Goal: Information Seeking & Learning: Learn about a topic

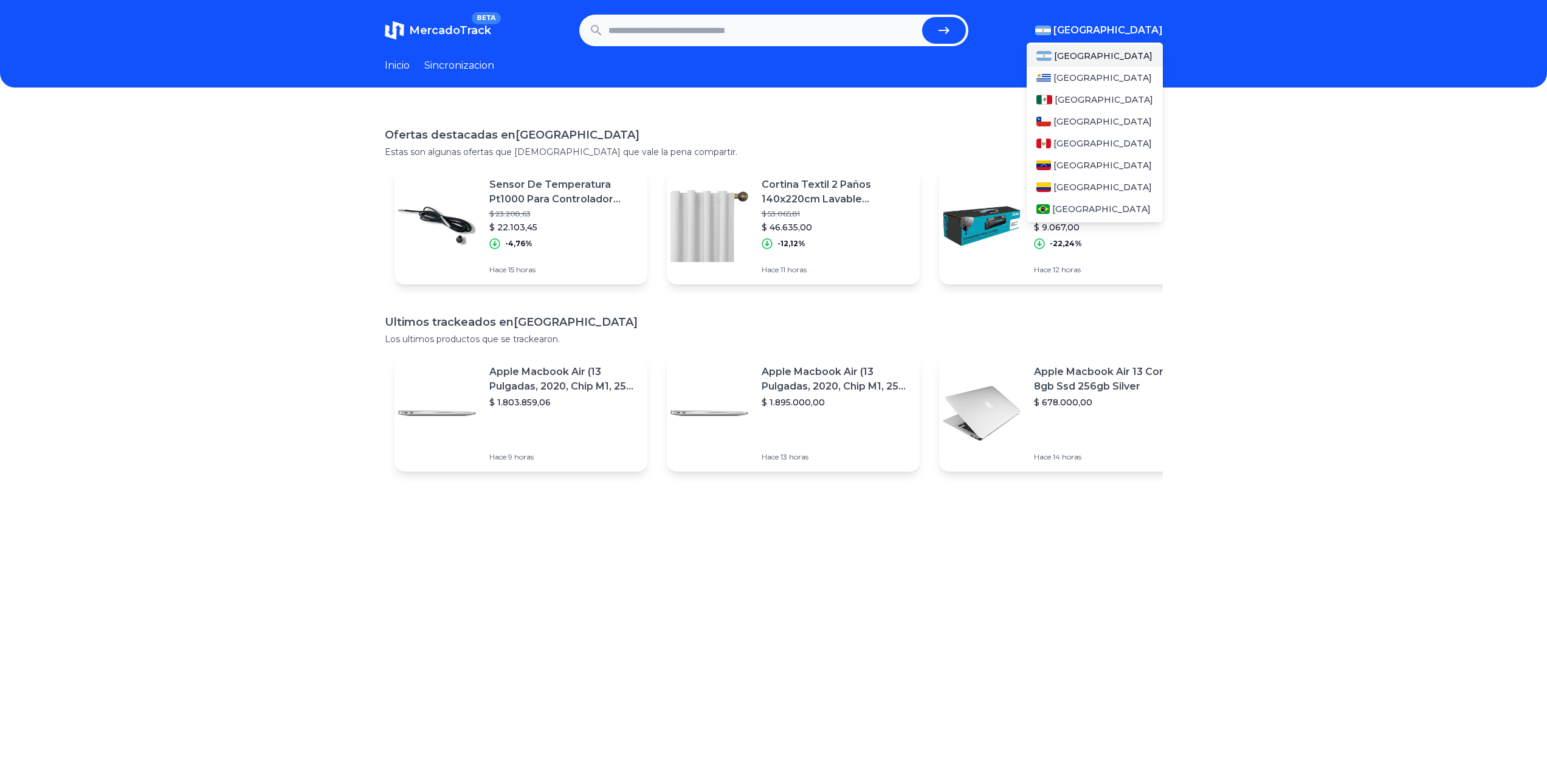
click at [1129, 29] on span "[GEOGRAPHIC_DATA]" at bounding box center [1108, 30] width 109 height 14
click at [1086, 93] on div "[GEOGRAPHIC_DATA]" at bounding box center [1094, 99] width 136 height 22
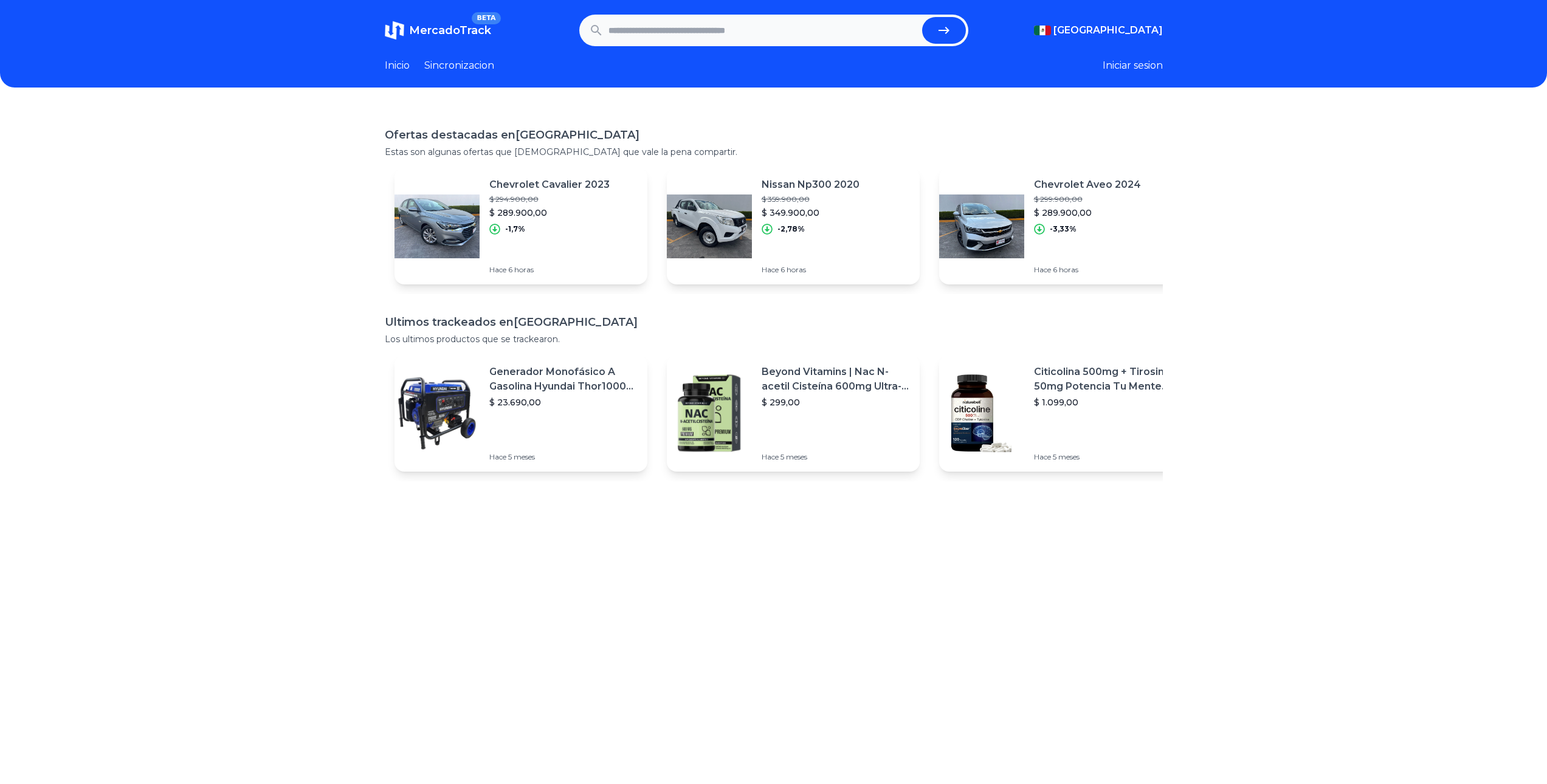
click at [690, 27] on input "text" at bounding box center [763, 31] width 309 height 27
type input "**********"
click at [922, 17] on button "submit" at bounding box center [943, 31] width 43 height 27
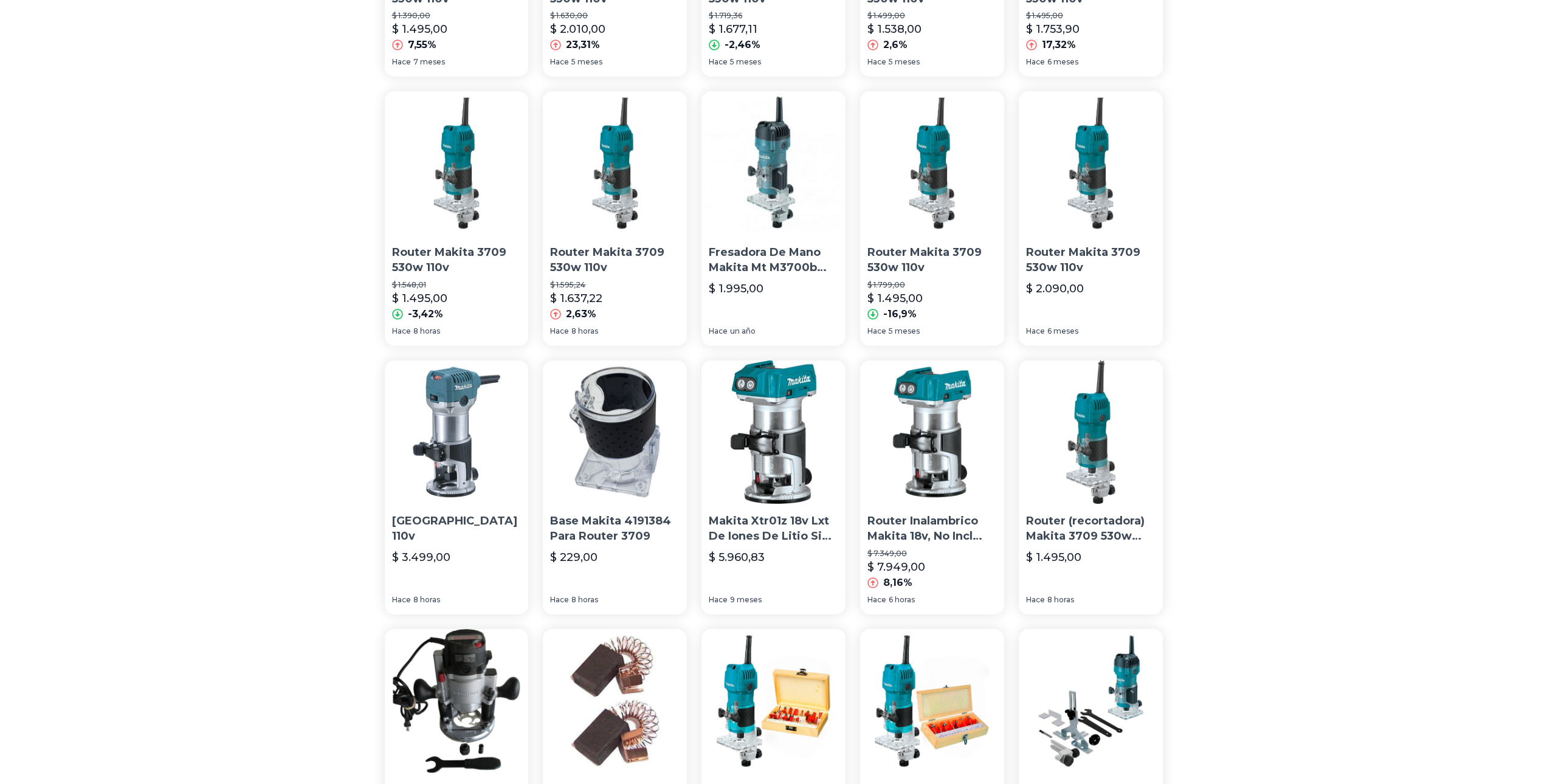
scroll to position [592, 0]
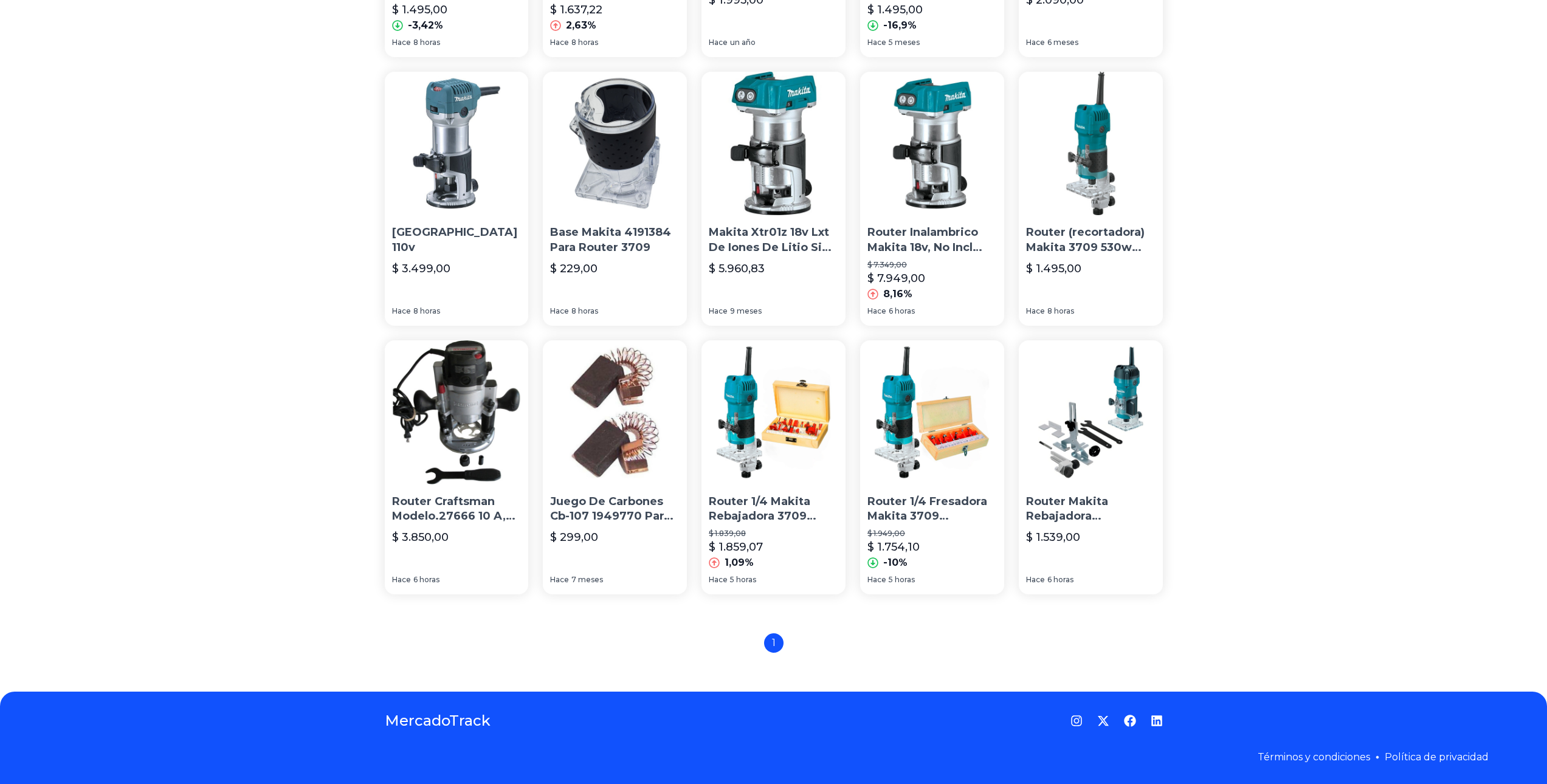
click at [936, 519] on p "Router 1/4 Fresadora Makita 3709 Rebajadora+ Set De 8 Brocas" at bounding box center [932, 509] width 130 height 31
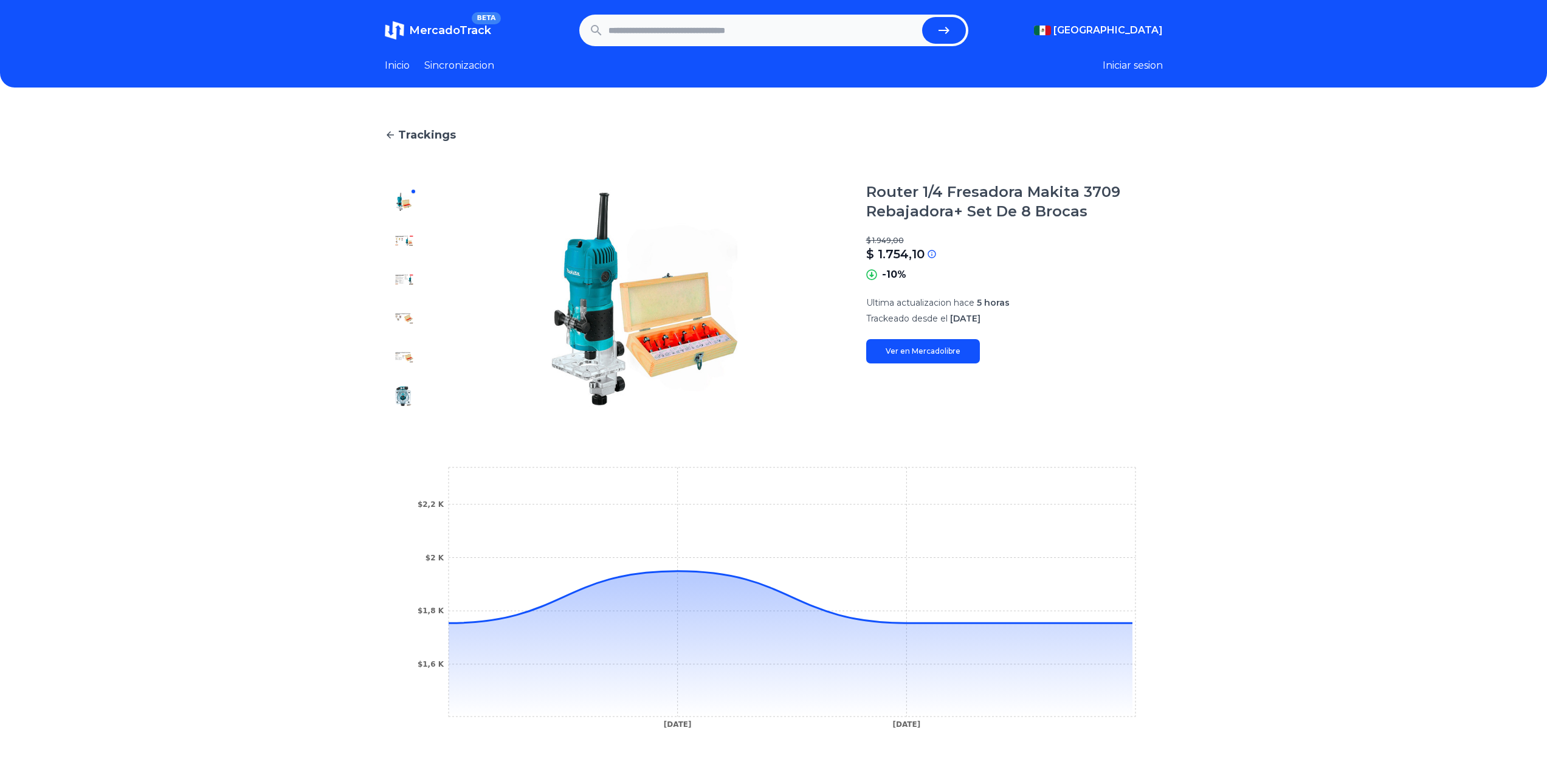
click at [412, 240] on img at bounding box center [404, 240] width 19 height 19
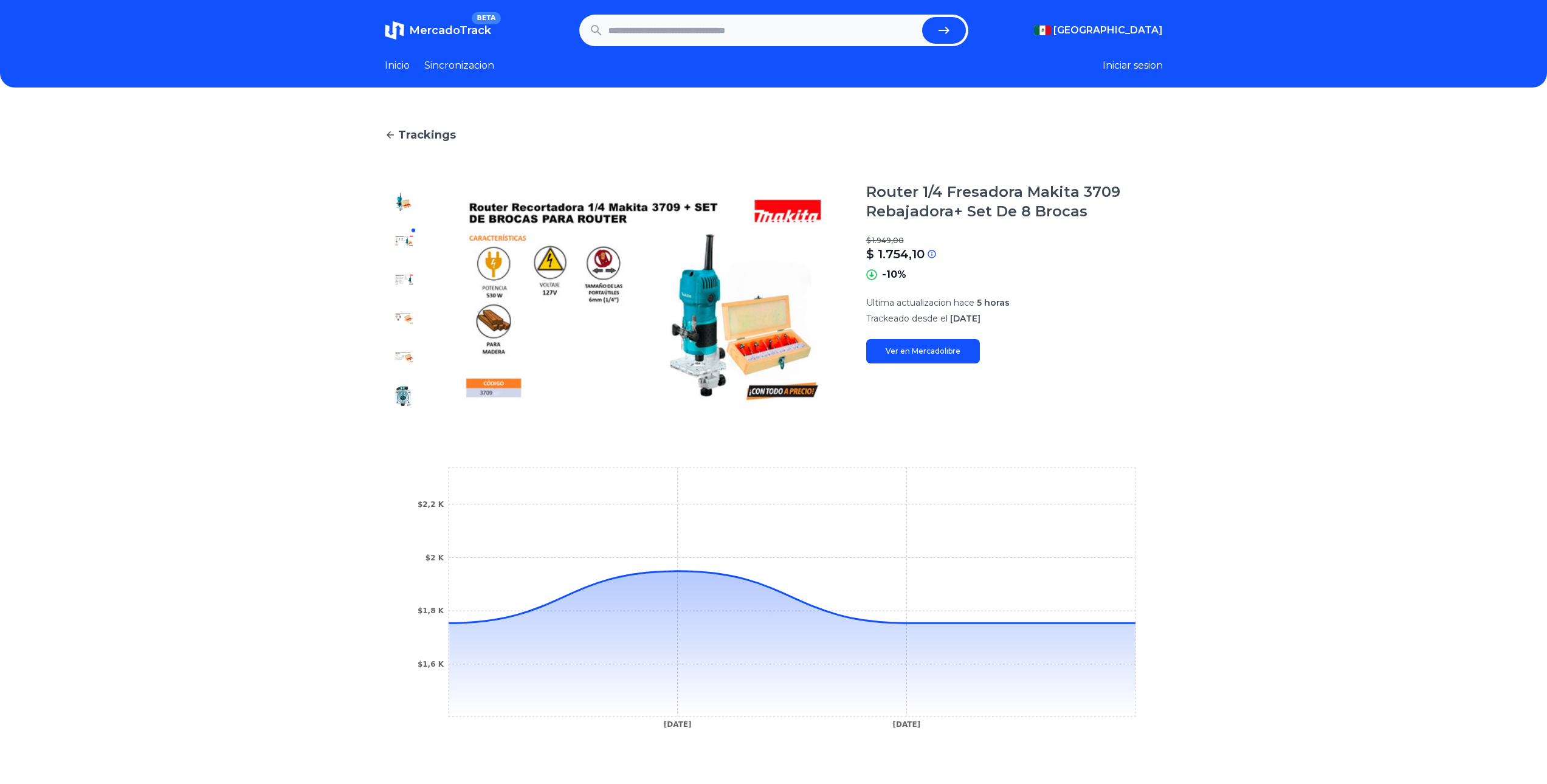
click at [408, 279] on img at bounding box center [404, 279] width 19 height 19
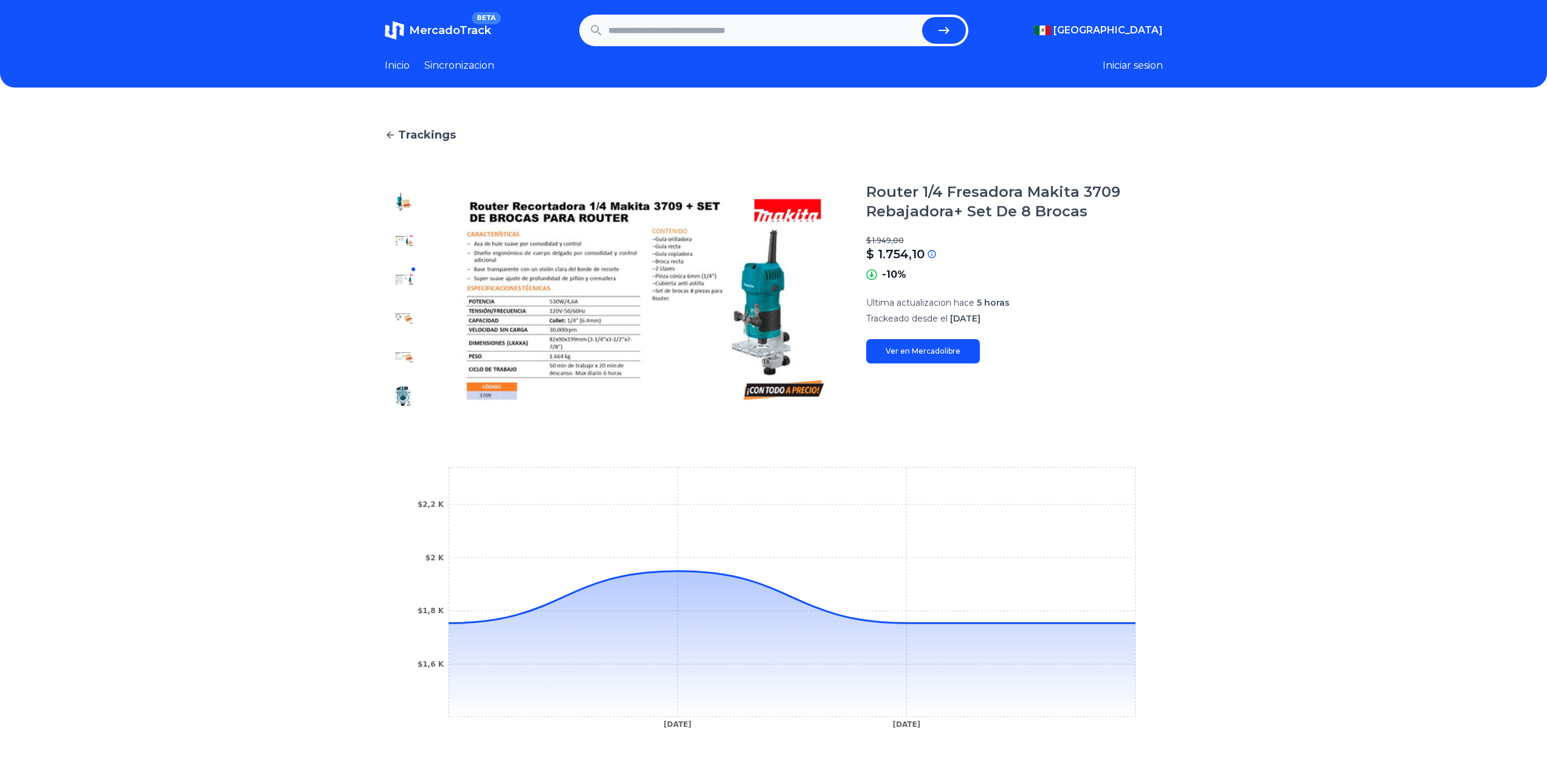
click at [406, 315] on img at bounding box center [404, 318] width 19 height 19
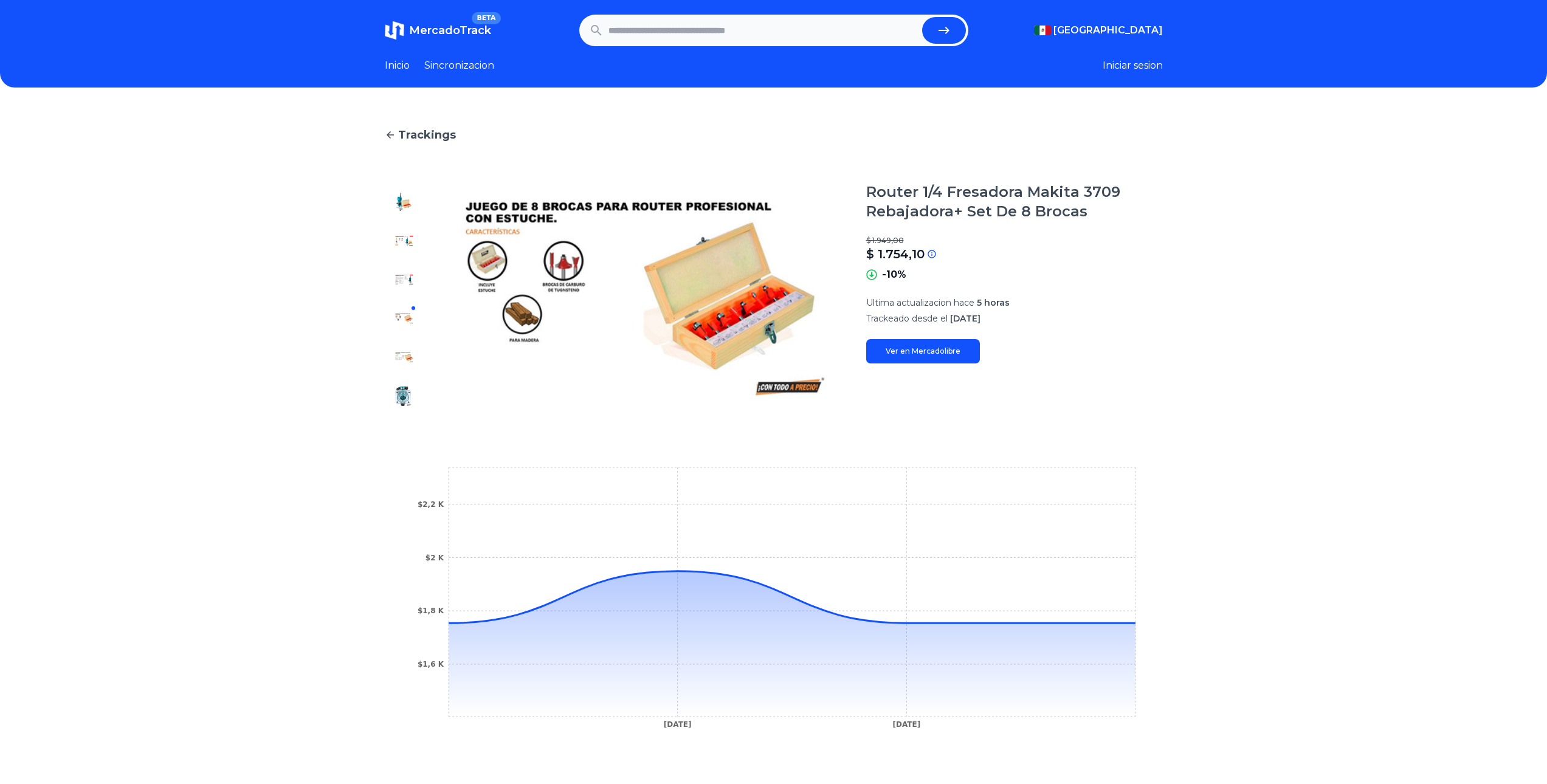
click at [414, 365] on button at bounding box center [404, 357] width 19 height 19
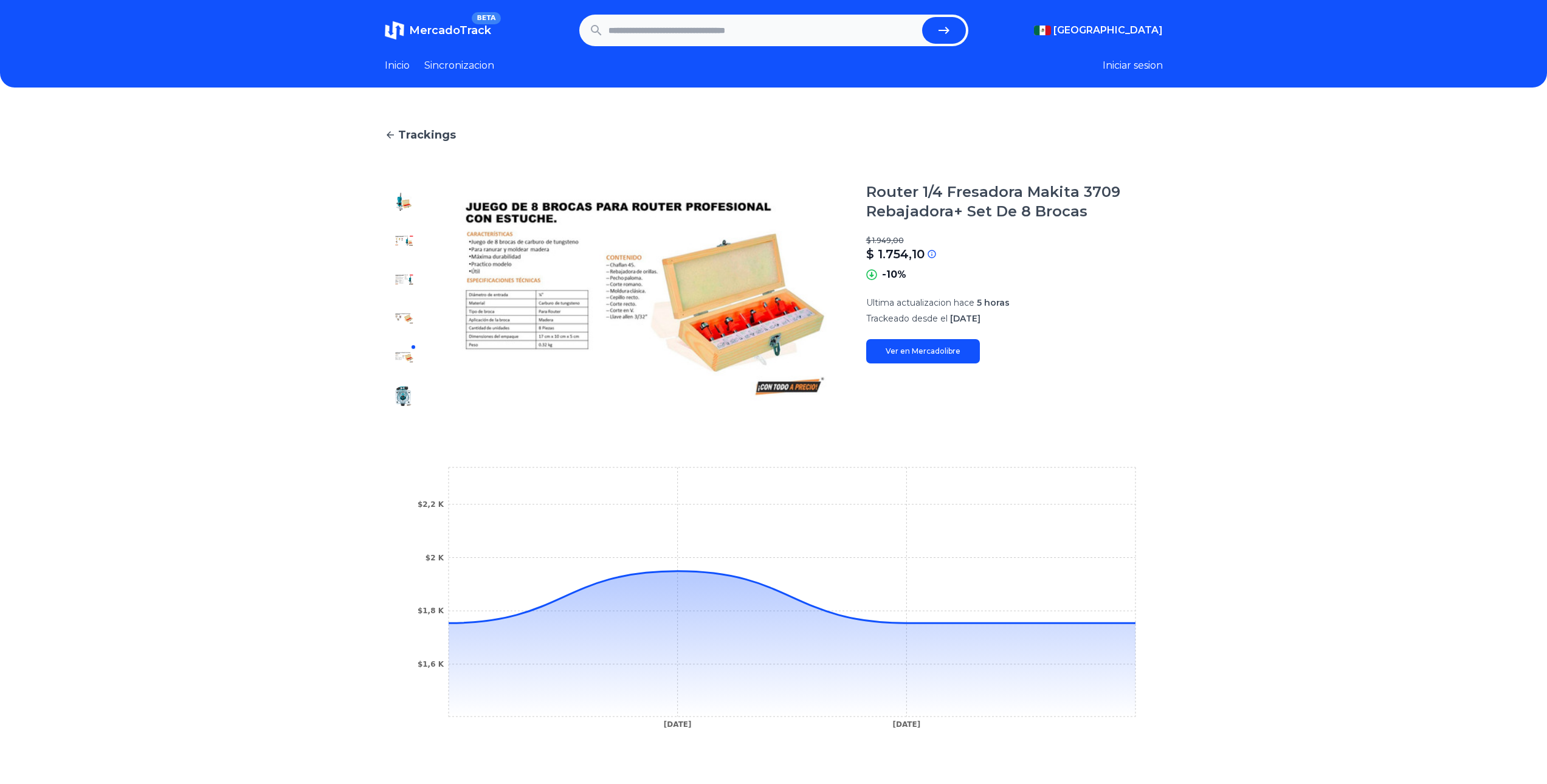
click at [414, 402] on img at bounding box center [404, 396] width 19 height 19
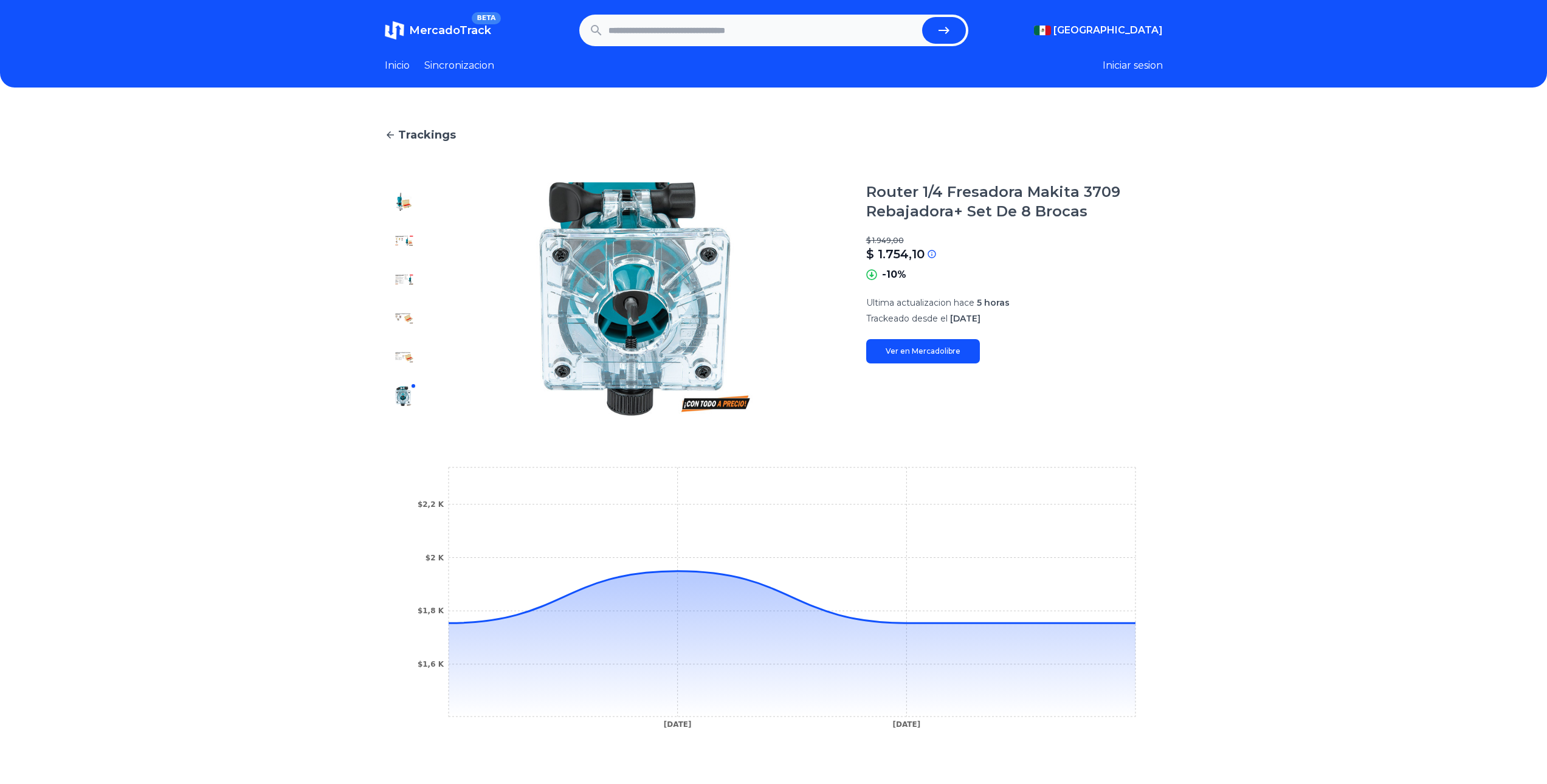
type input "**********"
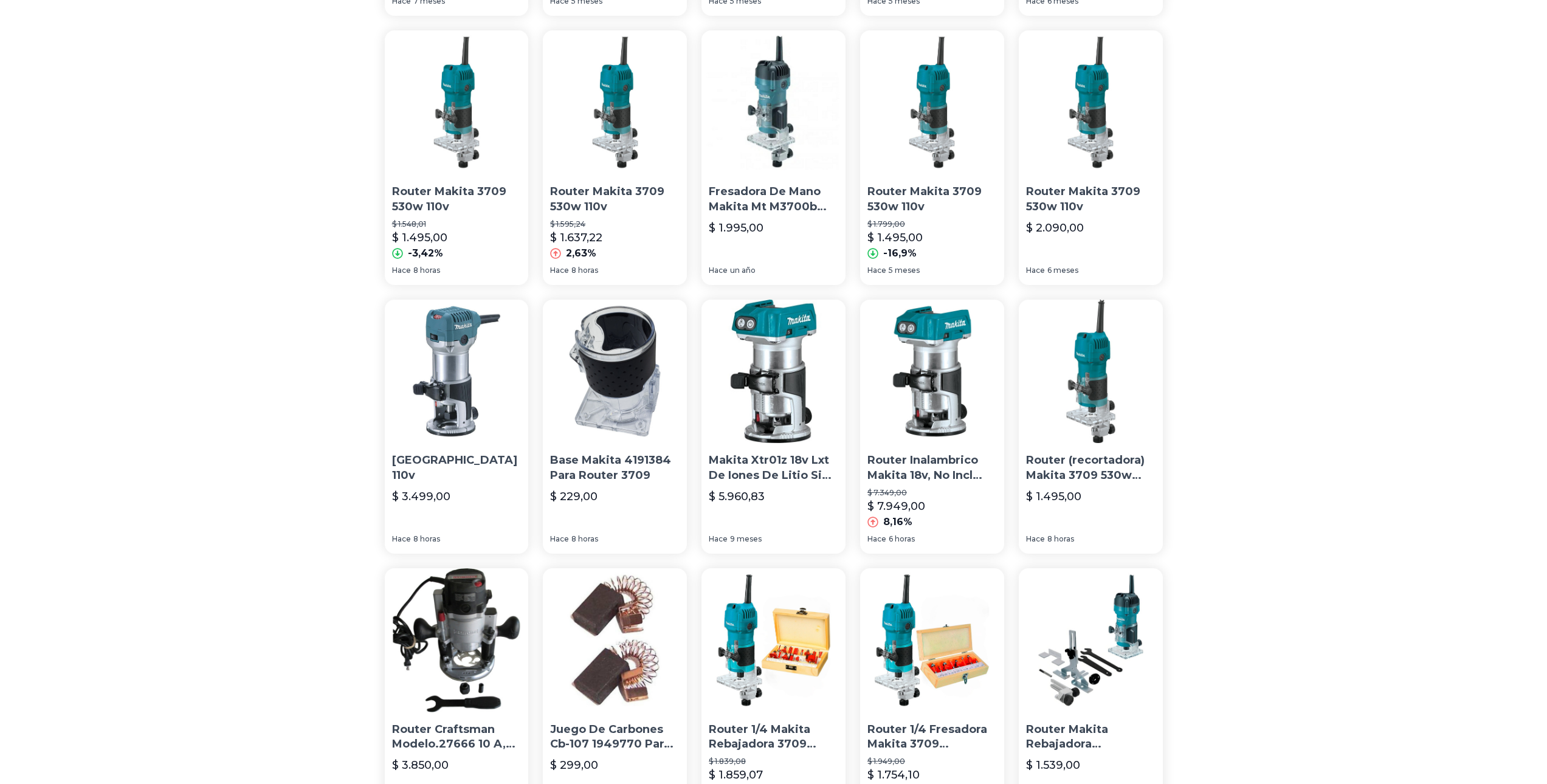
scroll to position [592, 0]
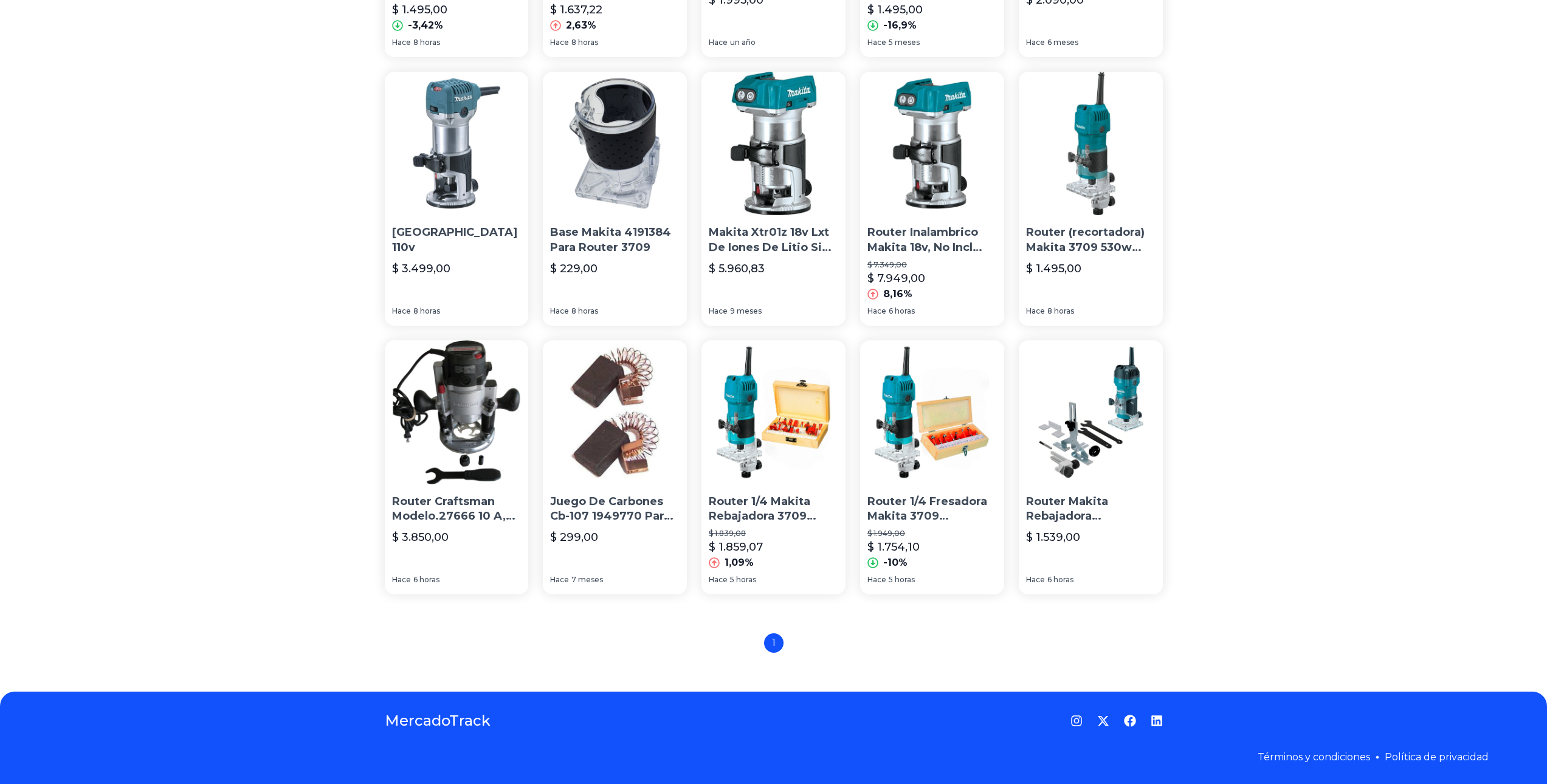
click at [918, 510] on p "Router 1/4 Fresadora Makita 3709 Rebajadora+ Set De 8 Brocas" at bounding box center [932, 509] width 130 height 31
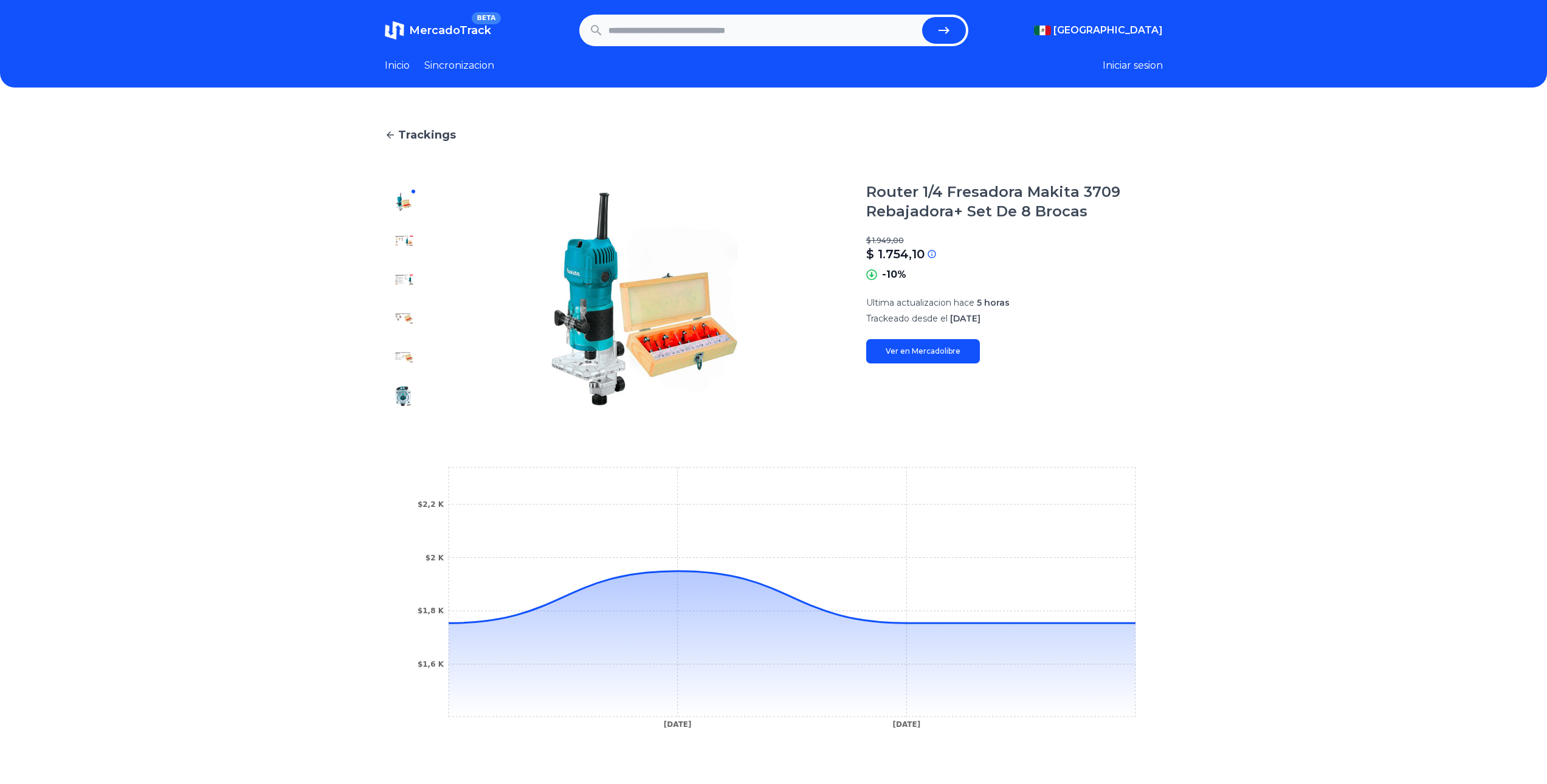
click at [951, 357] on link "Ver en Mercadolibre" at bounding box center [922, 351] width 113 height 24
click at [930, 344] on link "Ver en Mercadolibre" at bounding box center [922, 351] width 113 height 24
